Goal: Check status: Check status

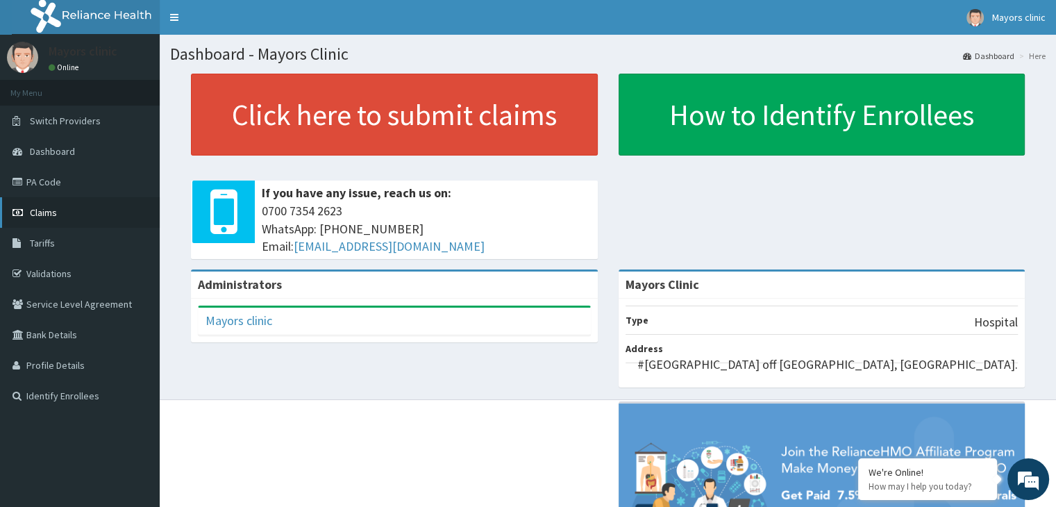
click at [44, 212] on span "Claims" at bounding box center [43, 212] width 27 height 12
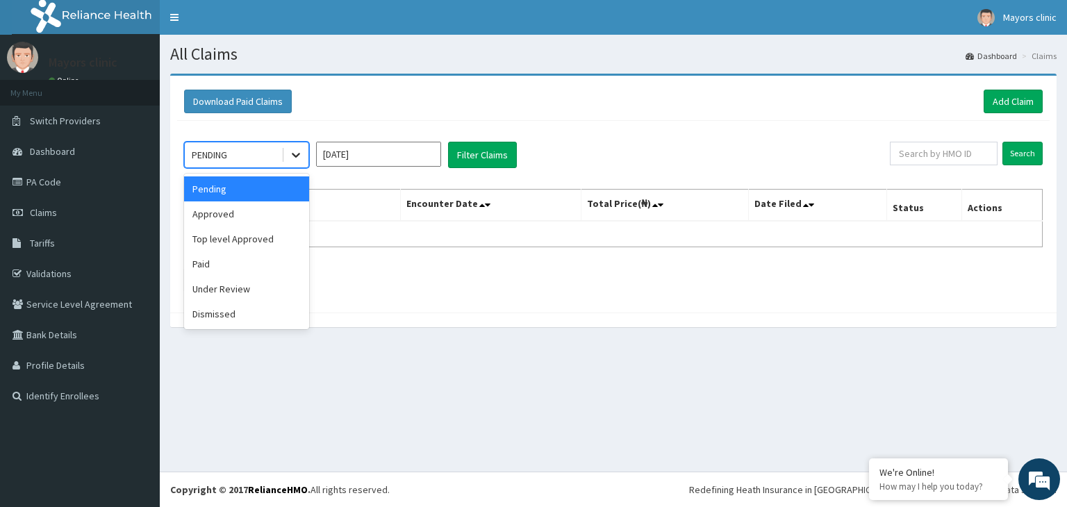
click at [291, 155] on icon at bounding box center [296, 155] width 14 height 14
click at [240, 215] on div "Approved" at bounding box center [246, 213] width 125 height 25
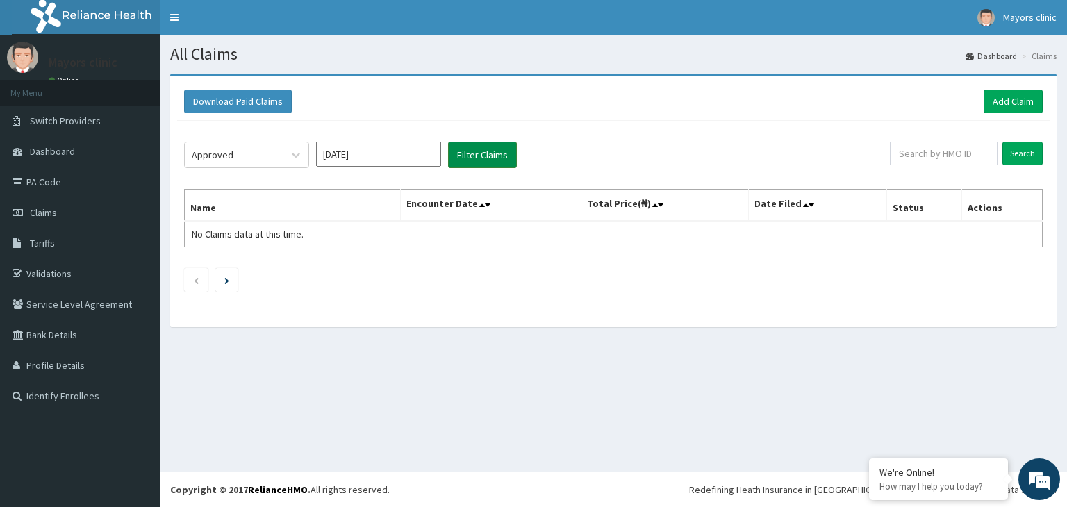
click at [484, 145] on button "Filter Claims" at bounding box center [482, 155] width 69 height 26
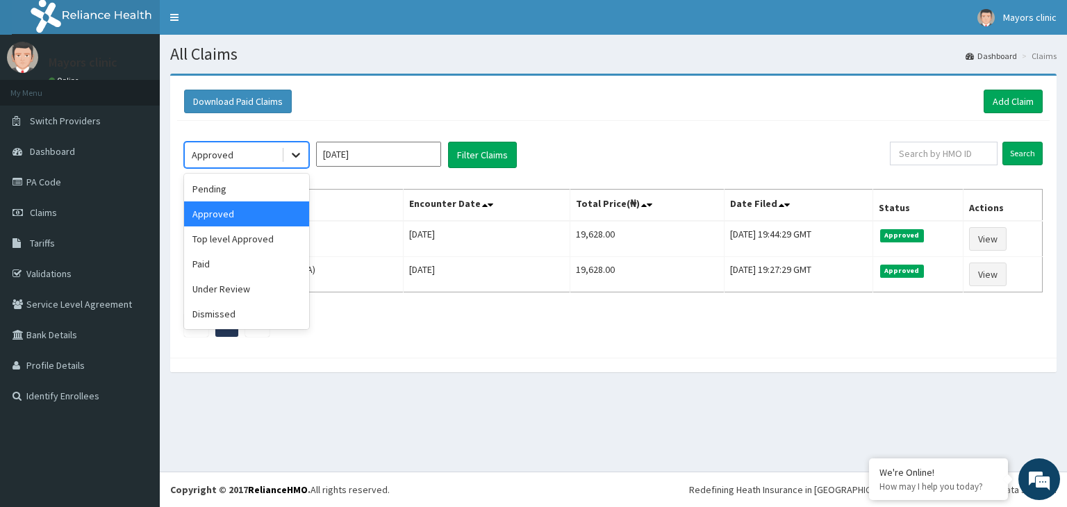
click at [301, 162] on div at bounding box center [295, 154] width 25 height 25
click at [253, 234] on div "Top level Approved" at bounding box center [246, 238] width 125 height 25
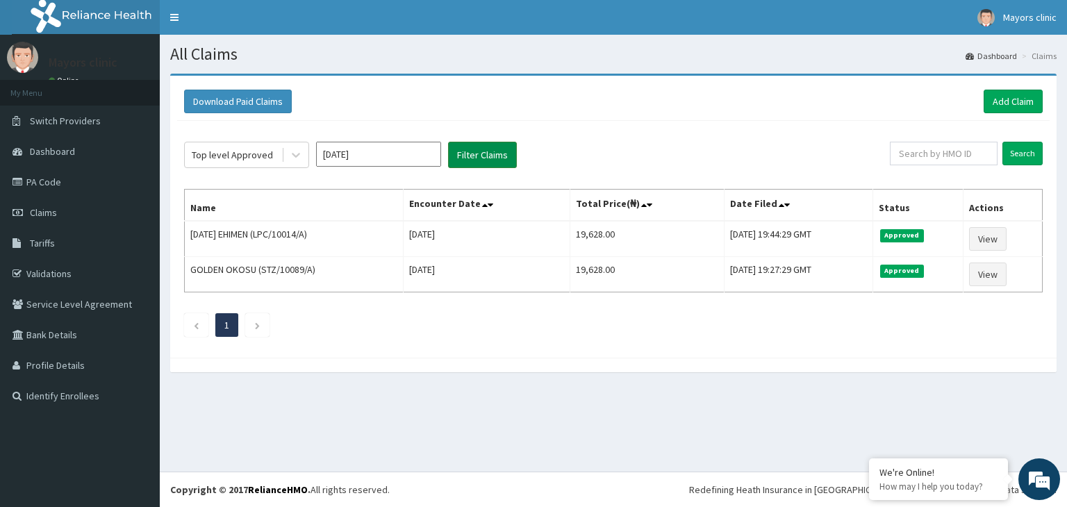
click at [483, 151] on button "Filter Claims" at bounding box center [482, 155] width 69 height 26
